Goal: Task Accomplishment & Management: Use online tool/utility

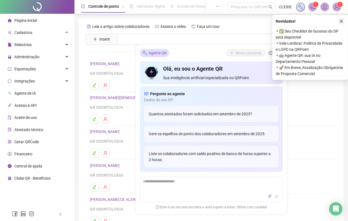
click at [340, 20] on icon "close" at bounding box center [342, 21] width 4 height 4
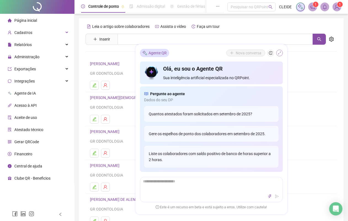
click at [278, 54] on icon "shrink" at bounding box center [280, 53] width 4 height 4
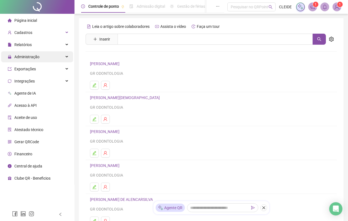
click at [17, 58] on span "Administração" at bounding box center [26, 57] width 25 height 4
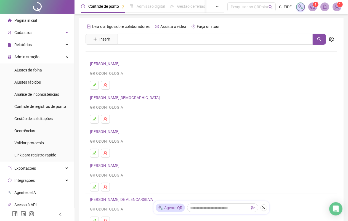
click at [38, 64] on ul "Ajustes da folha Ajustes rápidos Análise de inconsistências Controle de registr…" at bounding box center [37, 113] width 74 height 98
click at [42, 72] on li "Ajustes da folha" at bounding box center [37, 70] width 72 height 11
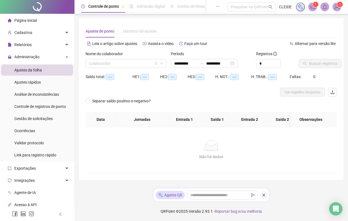
type input "**********"
click at [105, 65] on input "search" at bounding box center [123, 63] width 69 height 8
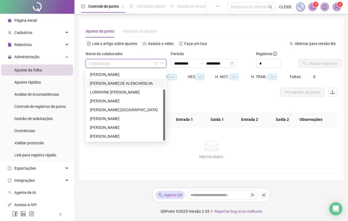
scroll to position [1, 0]
click at [98, 108] on div "[PERSON_NAME] [GEOGRAPHIC_DATA]" at bounding box center [126, 110] width 72 height 6
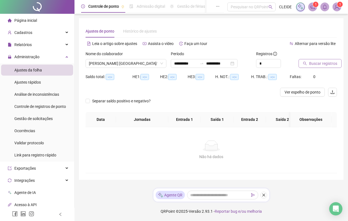
click at [336, 61] on button "Buscar registros" at bounding box center [320, 63] width 43 height 9
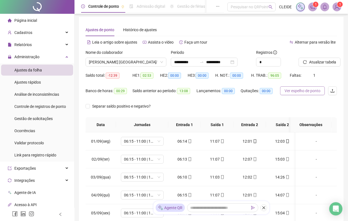
drag, startPoint x: 301, startPoint y: 92, endPoint x: 299, endPoint y: 95, distance: 3.5
click at [301, 93] on span "Ver espelho de ponto" at bounding box center [303, 91] width 36 height 6
click at [159, 63] on span "[PERSON_NAME] [GEOGRAPHIC_DATA]" at bounding box center [126, 62] width 74 height 8
click at [162, 62] on icon "down" at bounding box center [161, 61] width 3 height 3
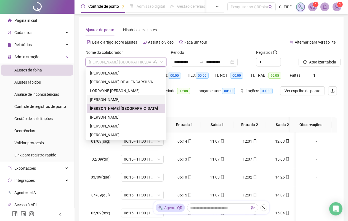
click at [111, 98] on div "[PERSON_NAME]" at bounding box center [126, 100] width 72 height 6
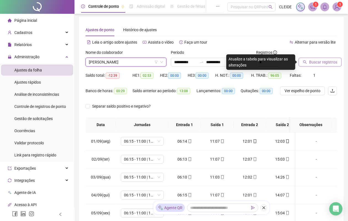
click at [323, 62] on span "Buscar registros" at bounding box center [323, 62] width 28 height 6
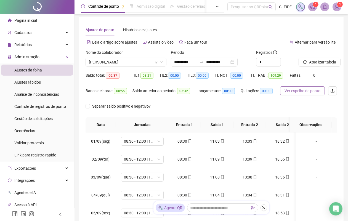
click at [324, 95] on button "Ver espelho de ponto" at bounding box center [302, 90] width 45 height 9
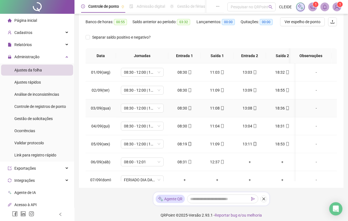
scroll to position [36, 0]
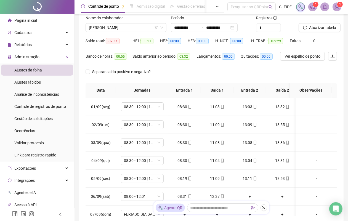
click at [111, 43] on span "-02:37" at bounding box center [113, 41] width 14 height 6
click at [309, 57] on span "Ver espelho de ponto" at bounding box center [303, 56] width 36 height 6
click at [152, 27] on span "[PERSON_NAME]" at bounding box center [126, 27] width 74 height 8
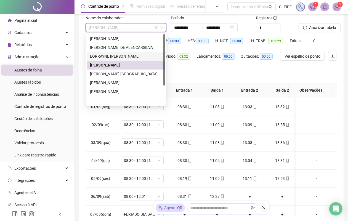
scroll to position [0, 0]
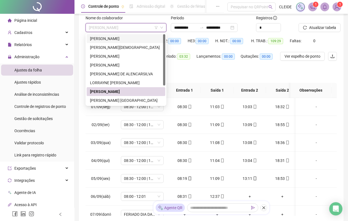
click at [100, 42] on div "[PERSON_NAME]" at bounding box center [126, 38] width 79 height 9
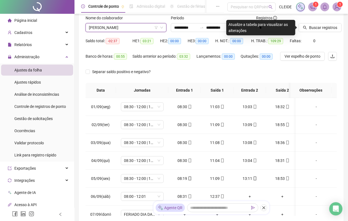
click at [148, 28] on span "[PERSON_NAME]" at bounding box center [126, 27] width 74 height 8
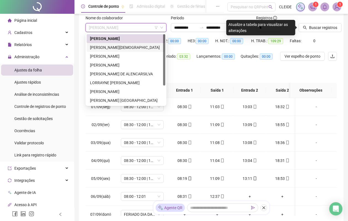
click at [108, 44] on div "[PERSON_NAME][DEMOGRAPHIC_DATA]" at bounding box center [126, 47] width 72 height 6
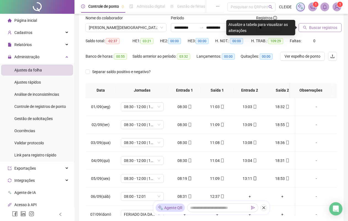
click at [308, 30] on button "Buscar registros" at bounding box center [320, 27] width 43 height 9
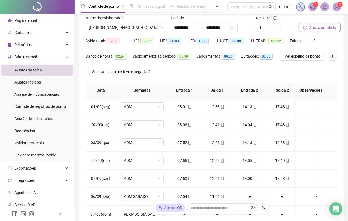
click at [308, 30] on button "Atualizar tabela" at bounding box center [320, 27] width 42 height 9
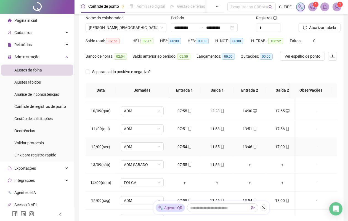
scroll to position [173, 0]
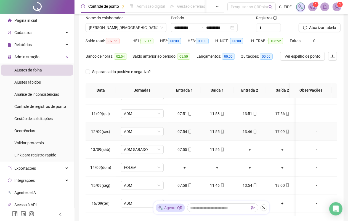
click at [311, 132] on div "-" at bounding box center [316, 132] width 33 height 6
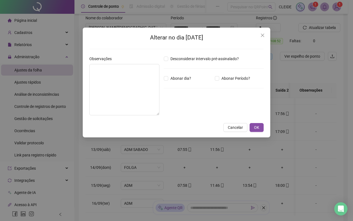
click at [342, 149] on div "Alterar no dia [DATE] Observações Desconsiderar intervalo pré-assinalado? Abona…" at bounding box center [176, 110] width 353 height 221
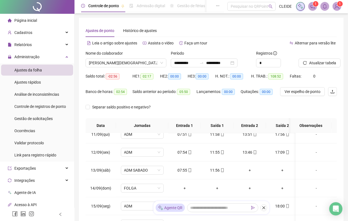
scroll to position [0, 0]
